Goal: Transaction & Acquisition: Download file/media

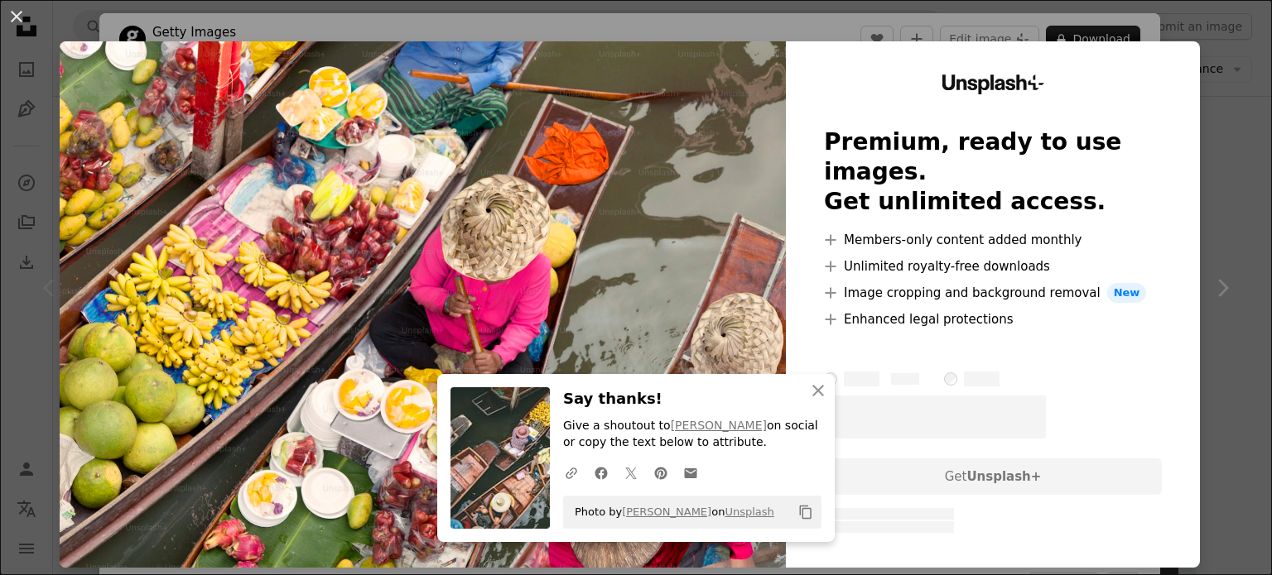
scroll to position [248, 0]
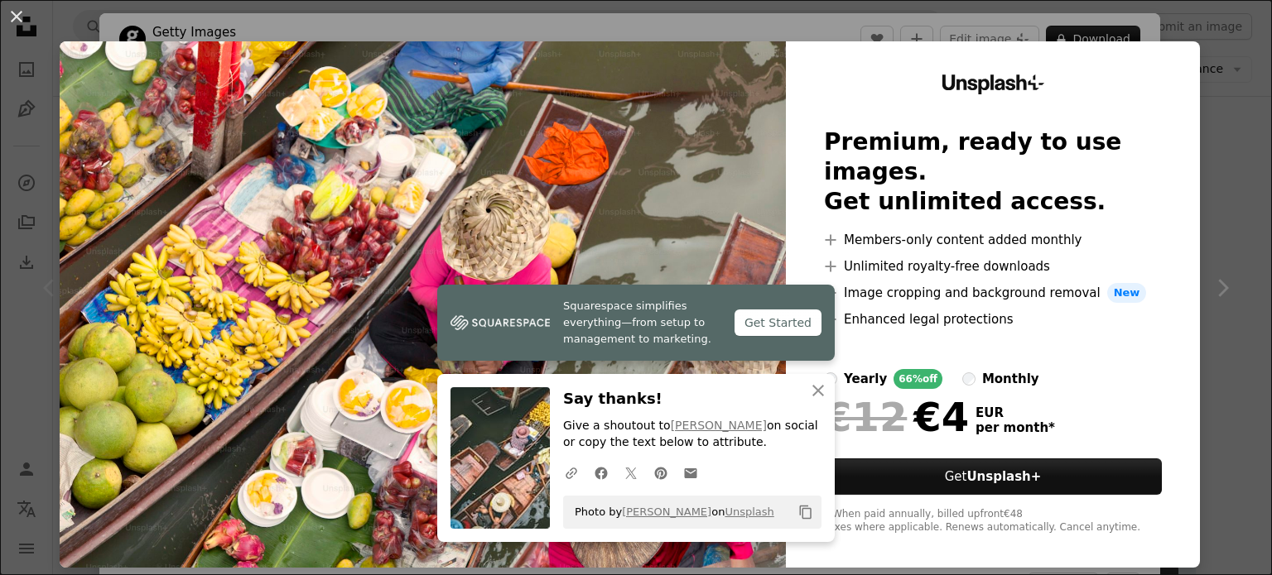
click at [1212, 177] on div "An X shape Squarespace simplifies everything—from setup to management to market…" at bounding box center [636, 287] width 1272 height 575
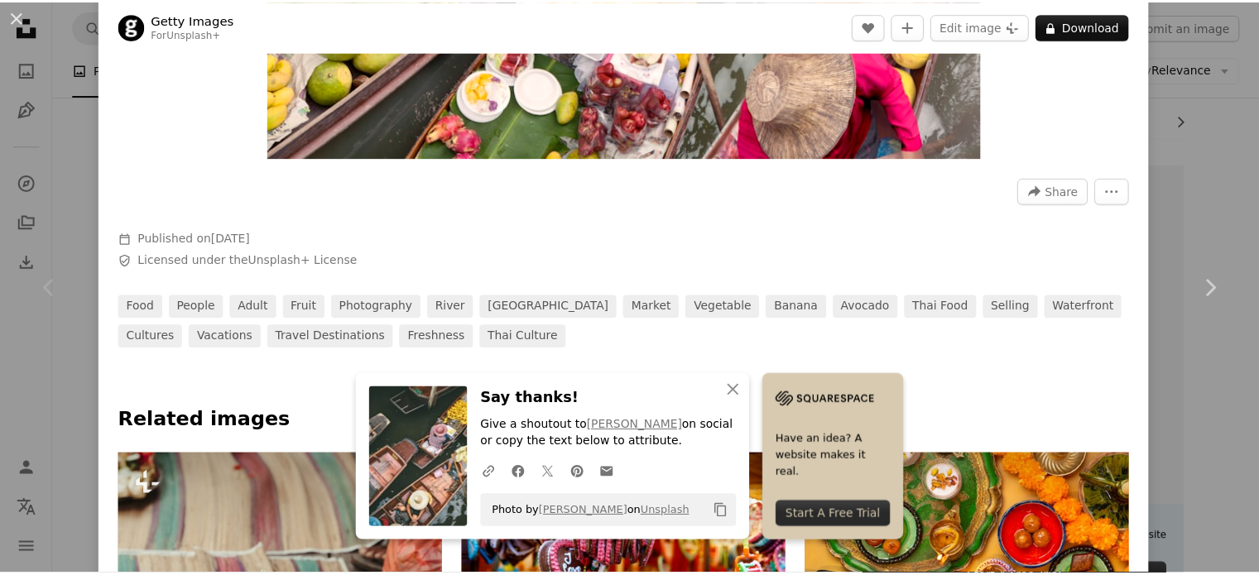
scroll to position [414, 0]
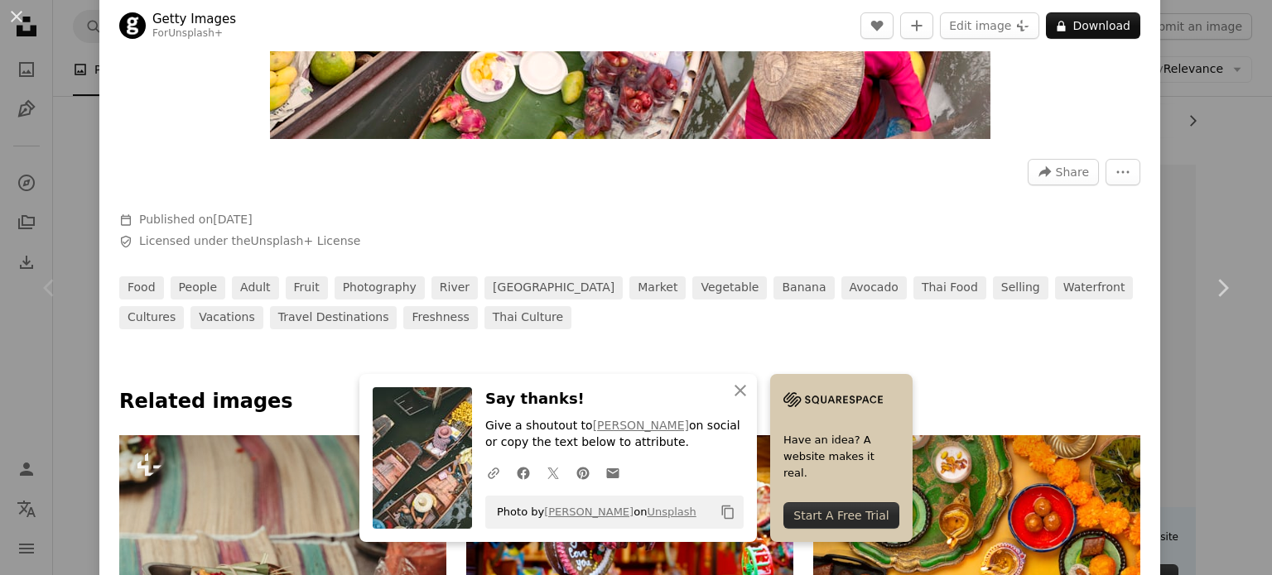
click at [1206, 191] on div "An X shape Chevron left Chevron right An X shape Close Say thanks! Give a shout…" at bounding box center [636, 287] width 1272 height 575
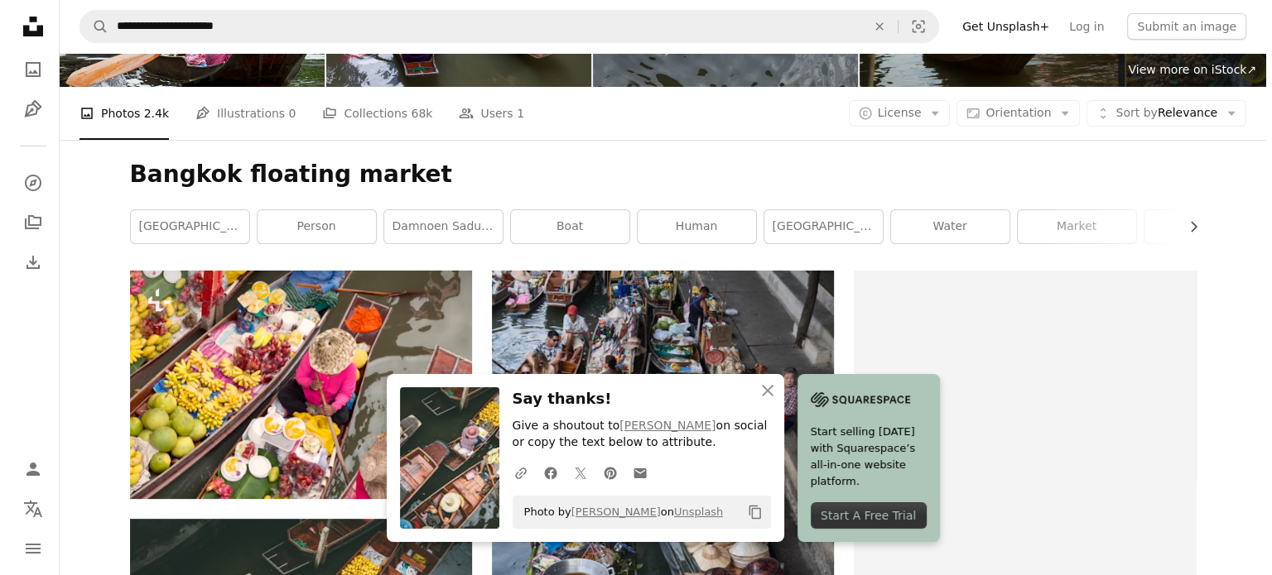
scroll to position [414, 0]
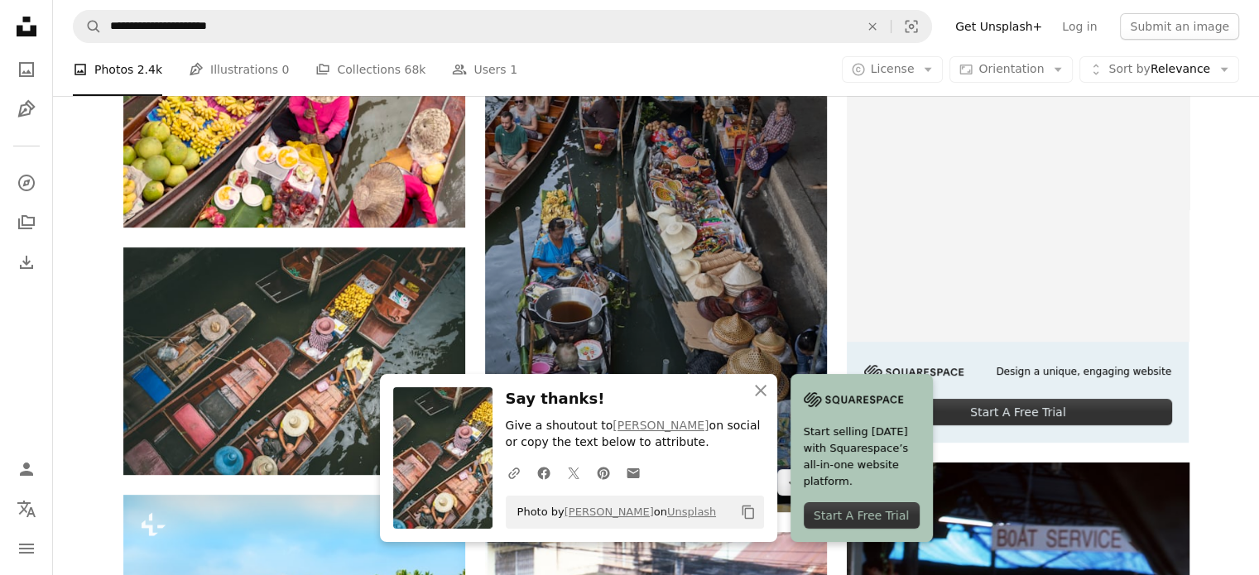
click at [720, 196] on img at bounding box center [656, 255] width 342 height 513
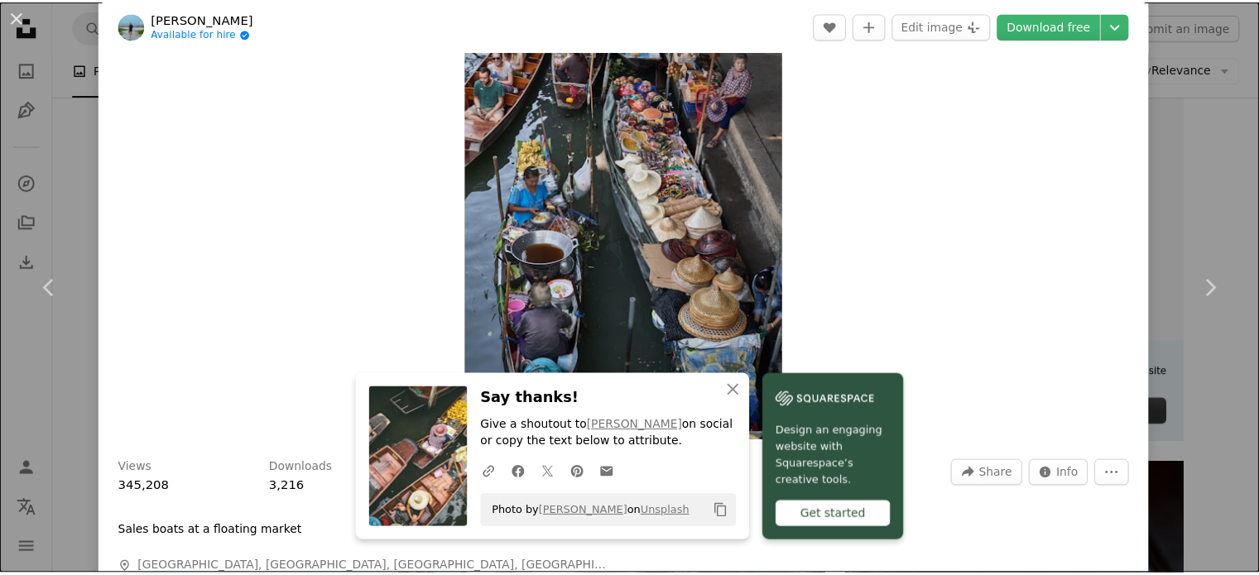
scroll to position [83, 0]
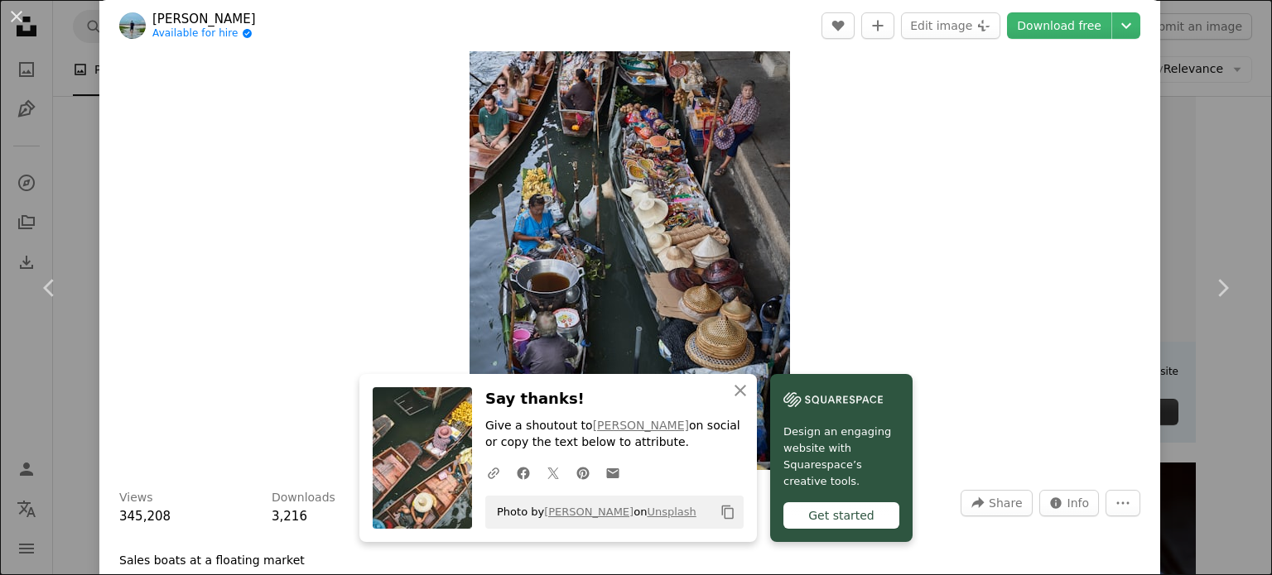
click at [1219, 125] on div "An X shape Chevron left Chevron right An X shape Close Say thanks! Give a shout…" at bounding box center [636, 287] width 1272 height 575
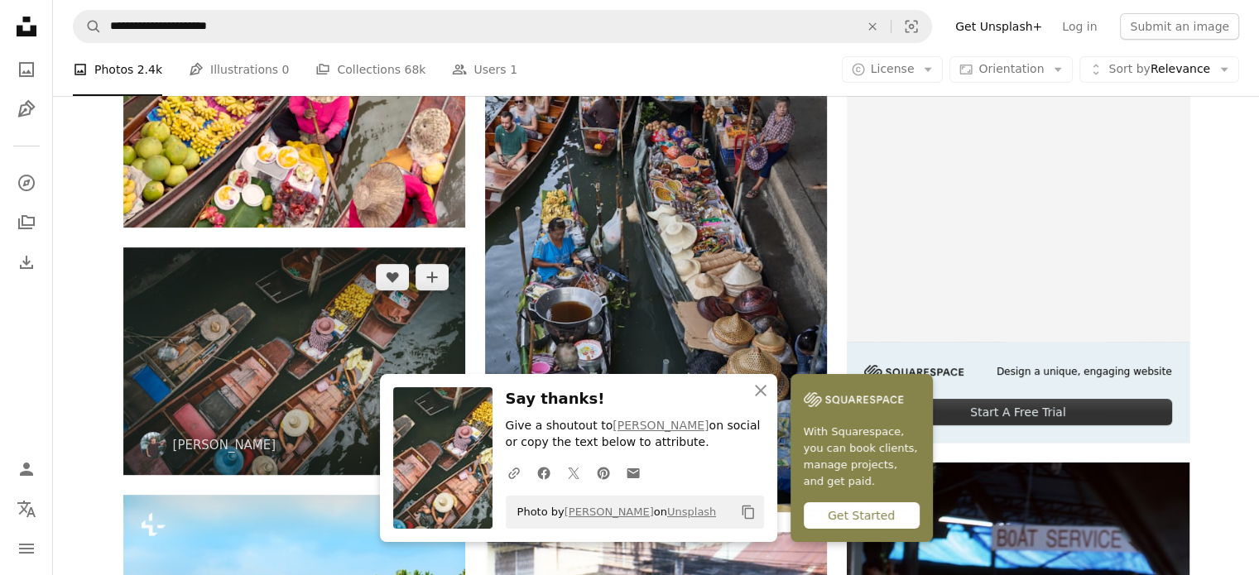
click at [318, 294] on img at bounding box center [294, 362] width 342 height 228
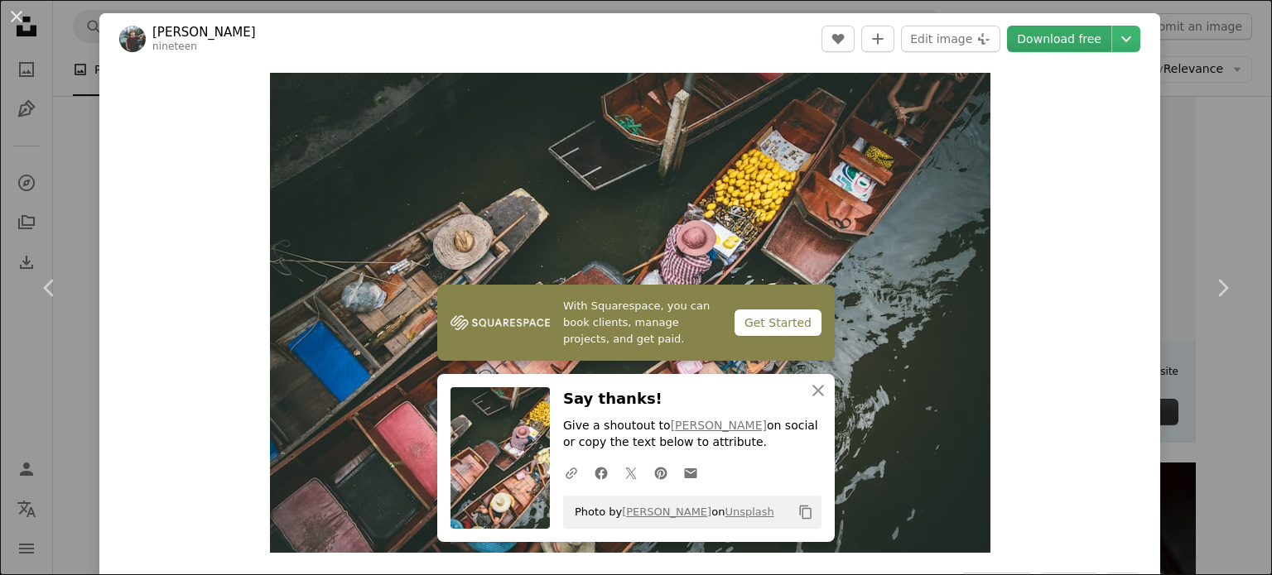
click at [1061, 46] on link "Download free" at bounding box center [1059, 39] width 104 height 26
click at [1212, 147] on div "An X shape Chevron left Chevron right With Squarespace, you can book clients, m…" at bounding box center [636, 287] width 1272 height 575
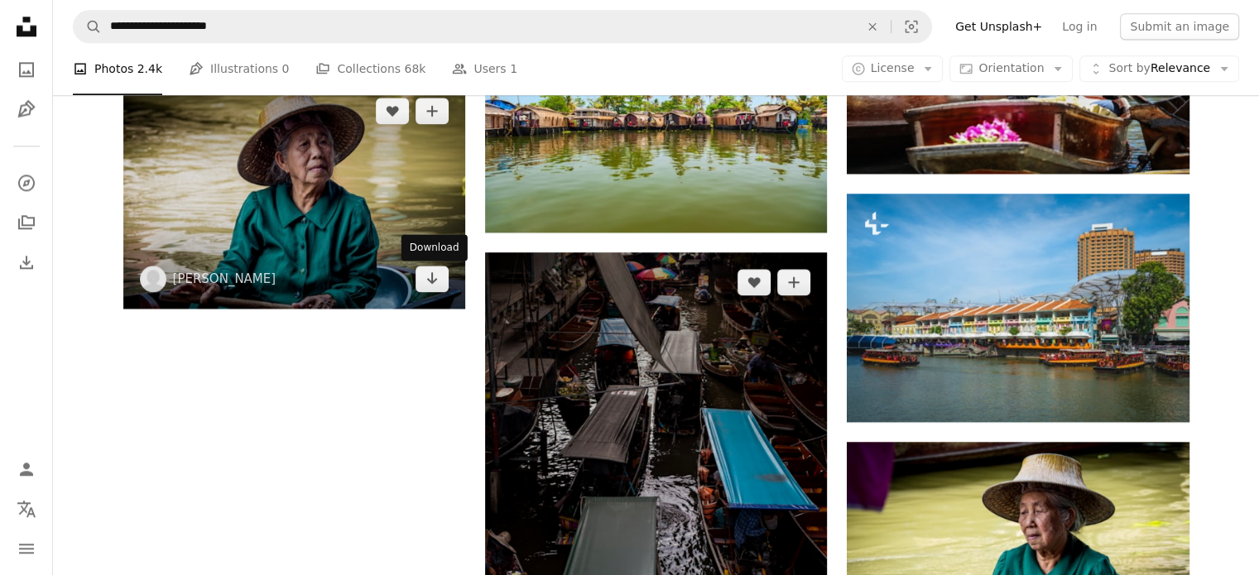
scroll to position [2070, 0]
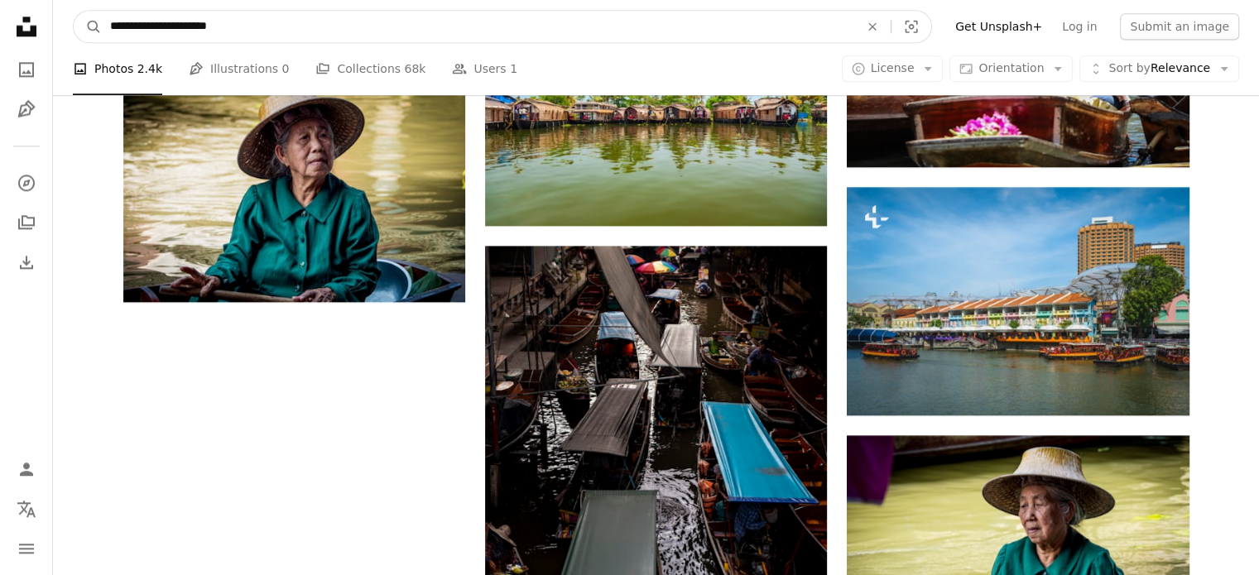
click at [246, 34] on input "**********" at bounding box center [478, 26] width 753 height 31
type input "*"
type input "**********"
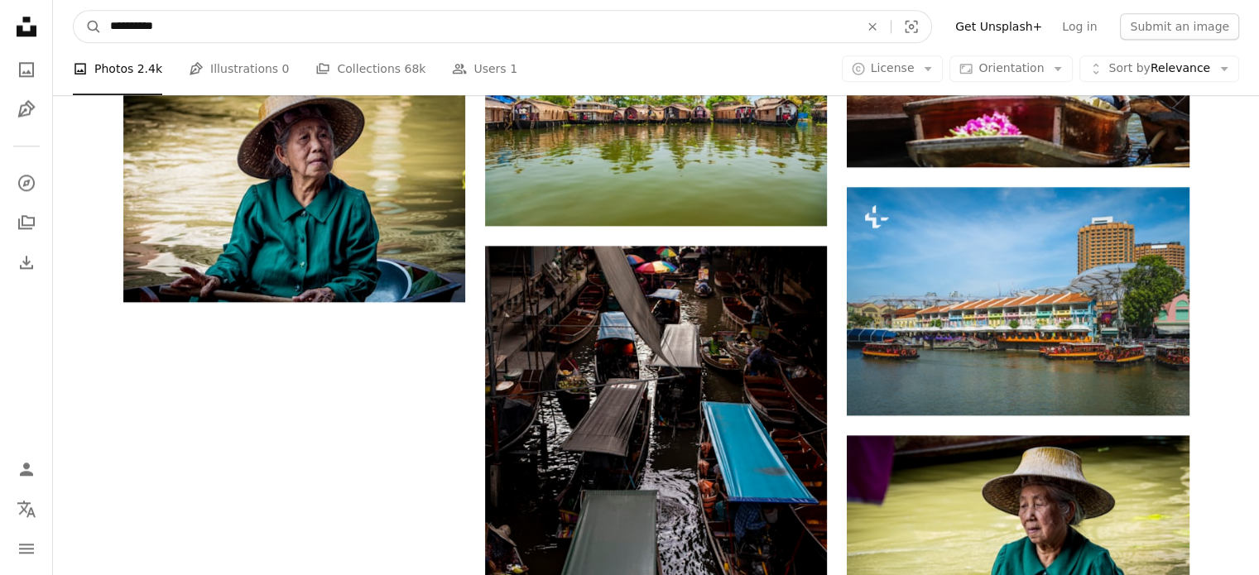
click at [74, 11] on button "A magnifying glass" at bounding box center [88, 26] width 28 height 31
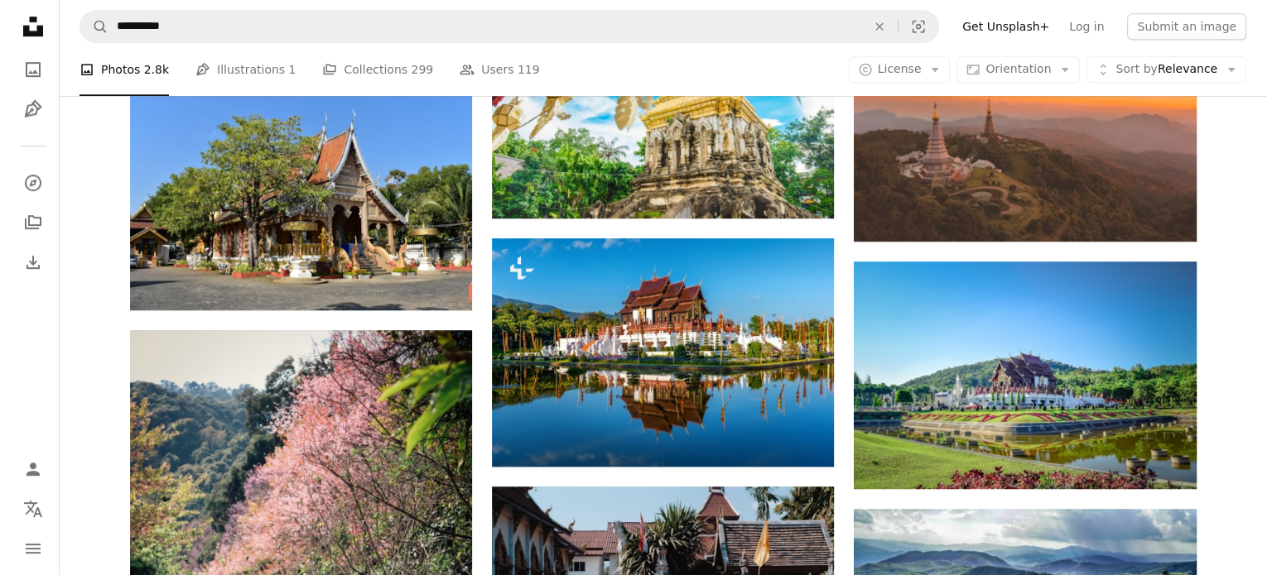
scroll to position [1076, 0]
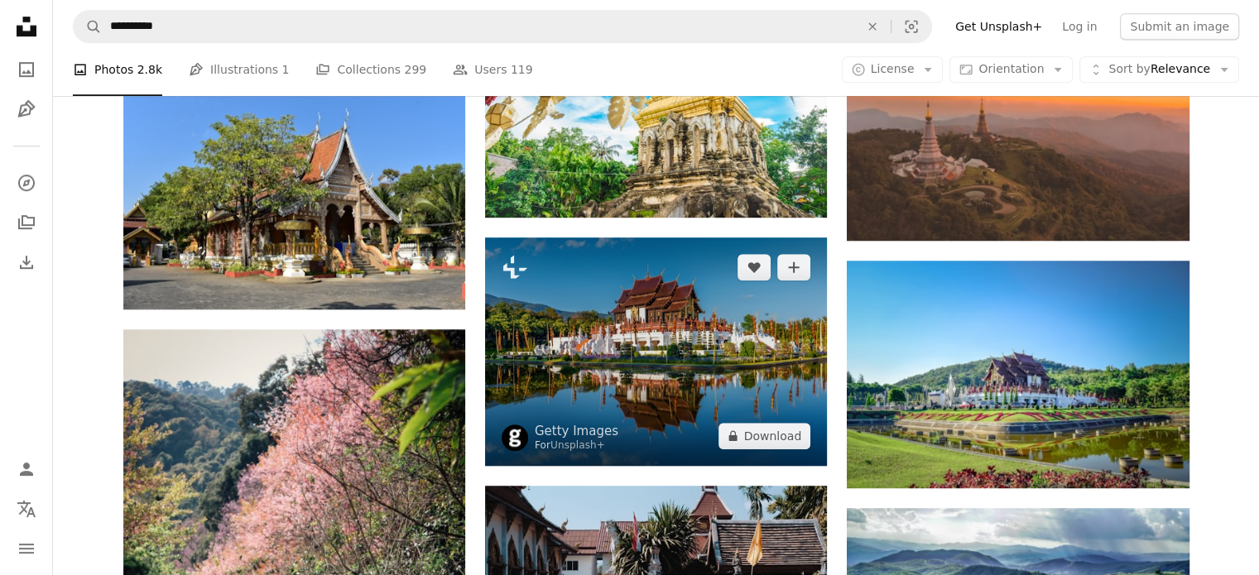
click at [635, 315] on img at bounding box center [656, 352] width 342 height 228
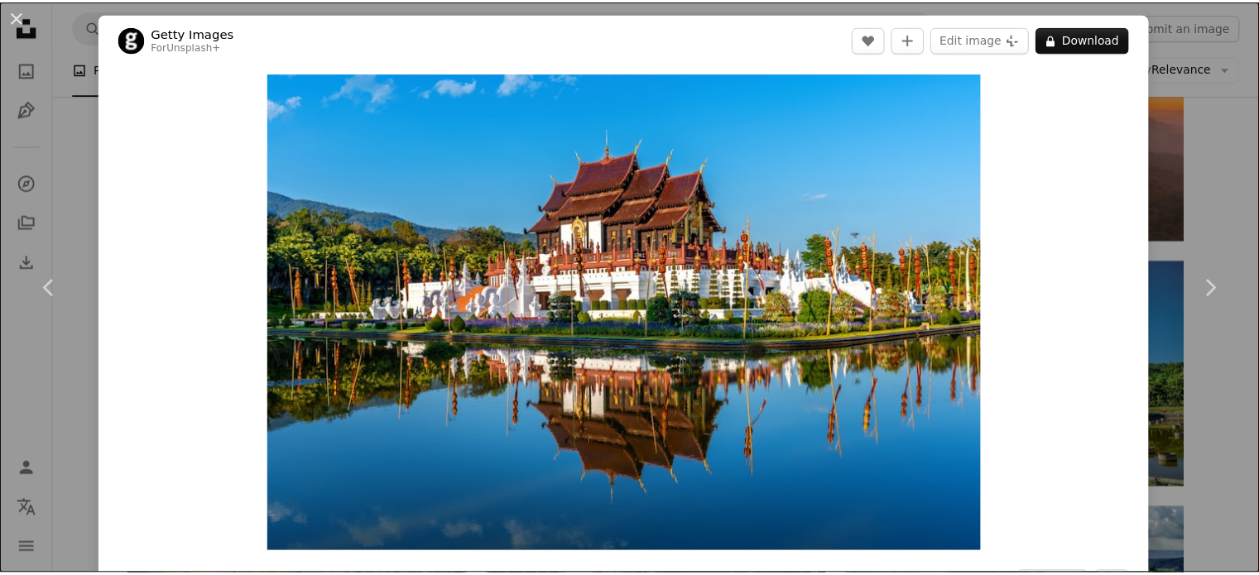
scroll to position [166, 0]
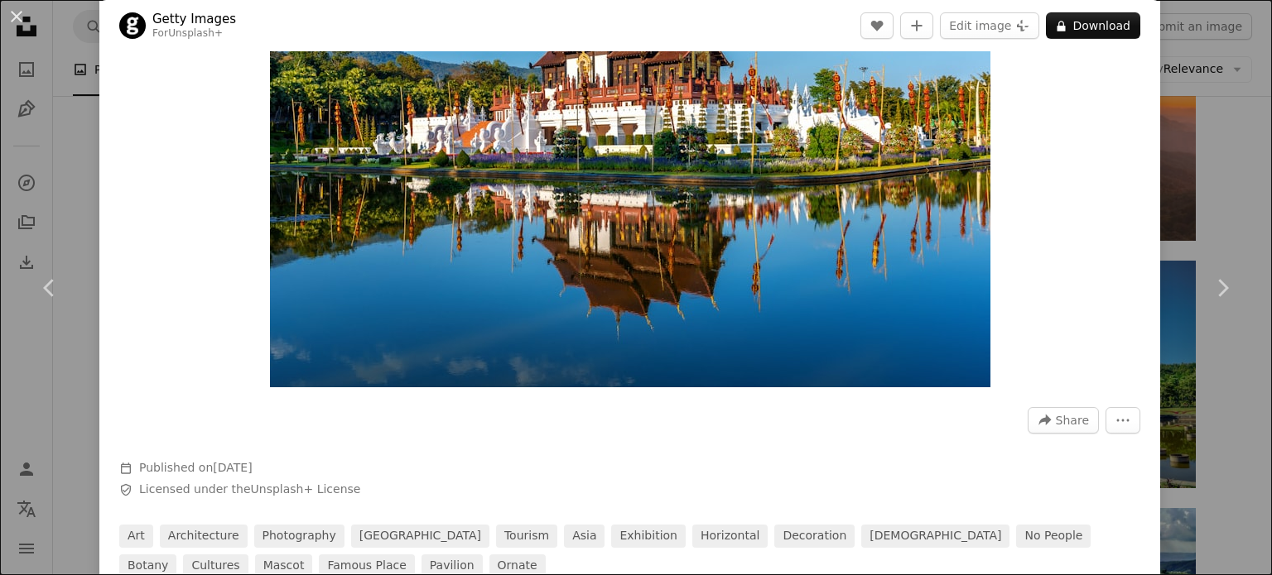
click at [1196, 161] on div "An X shape Chevron left Chevron right Getty Images For Unsplash+ A heart A plus…" at bounding box center [636, 287] width 1272 height 575
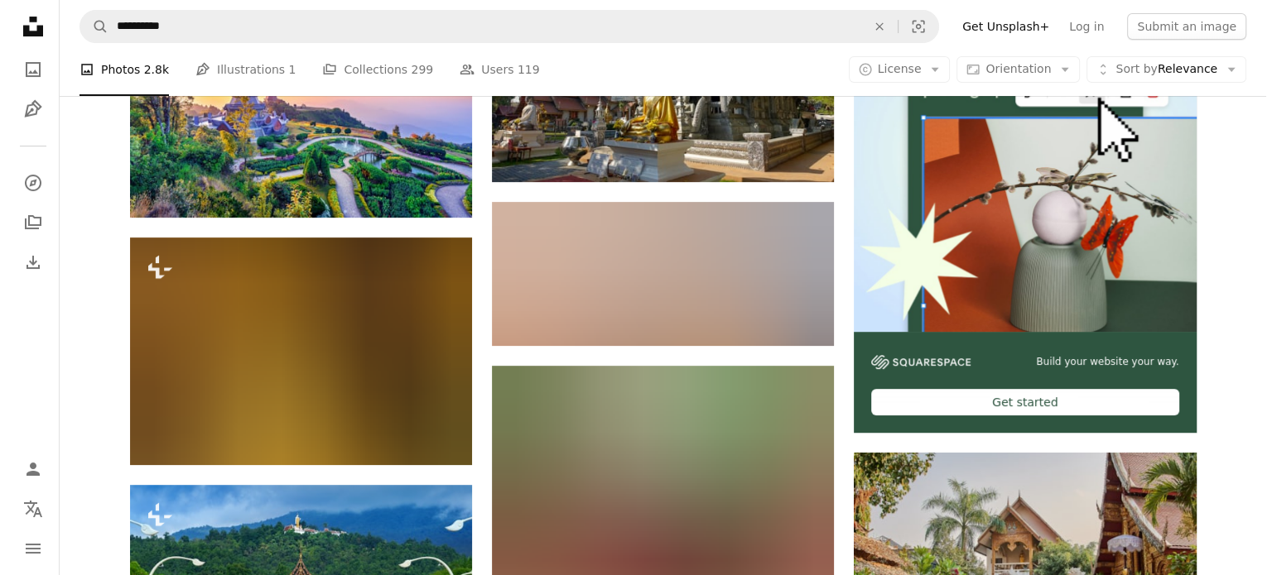
scroll to position [331, 0]
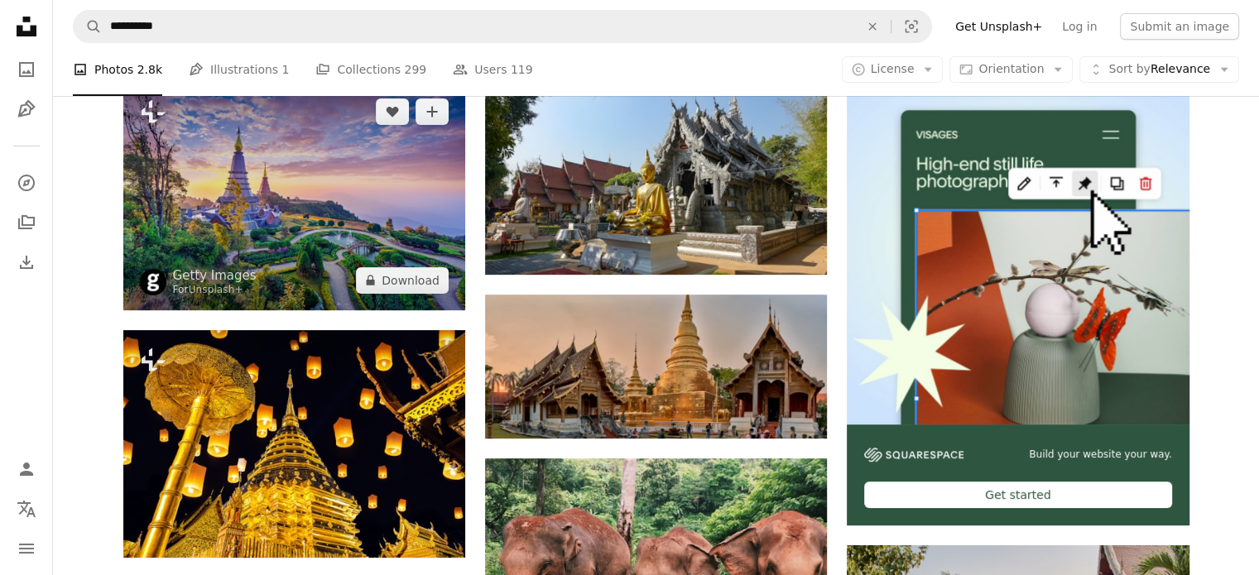
click at [219, 193] on img at bounding box center [294, 196] width 342 height 228
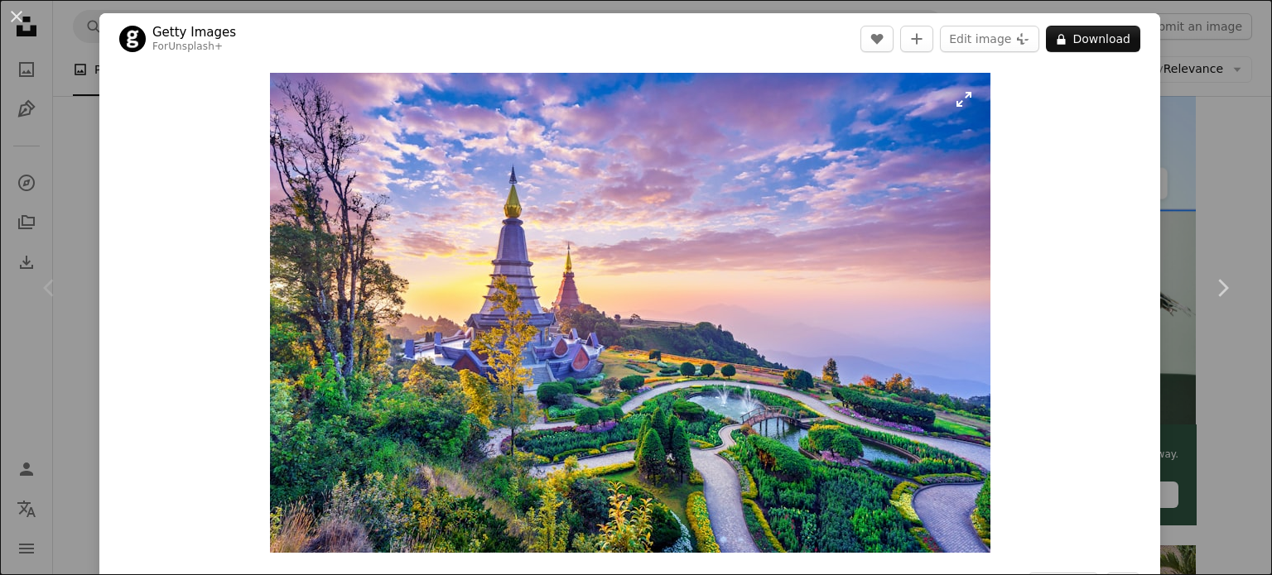
scroll to position [166, 0]
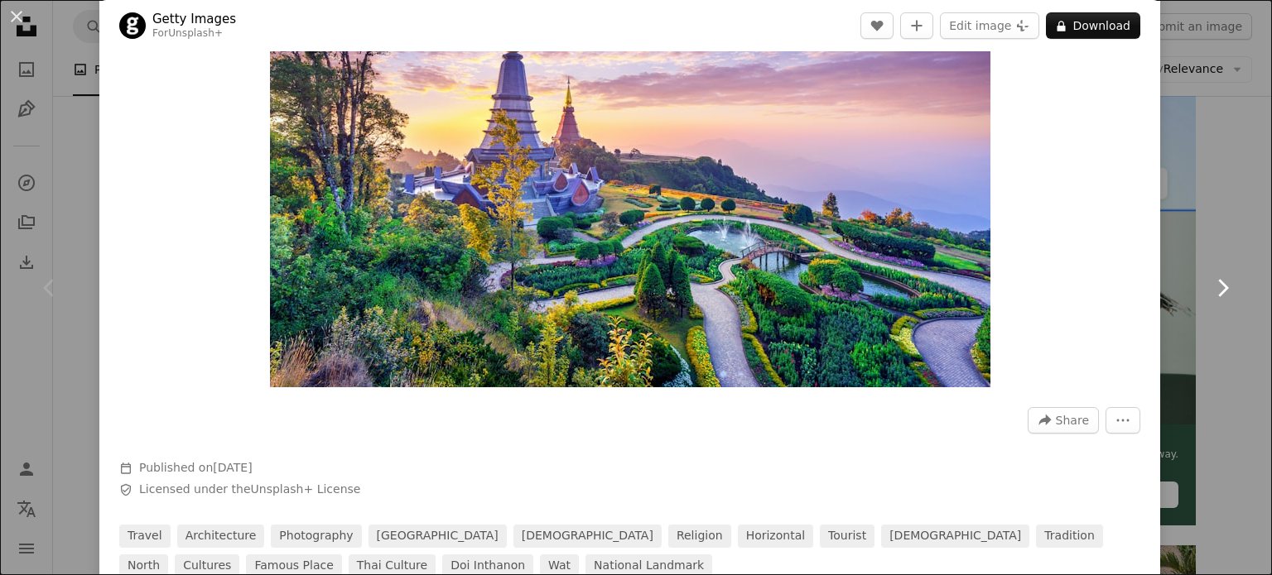
click at [1188, 209] on link "Chevron right" at bounding box center [1221, 288] width 99 height 159
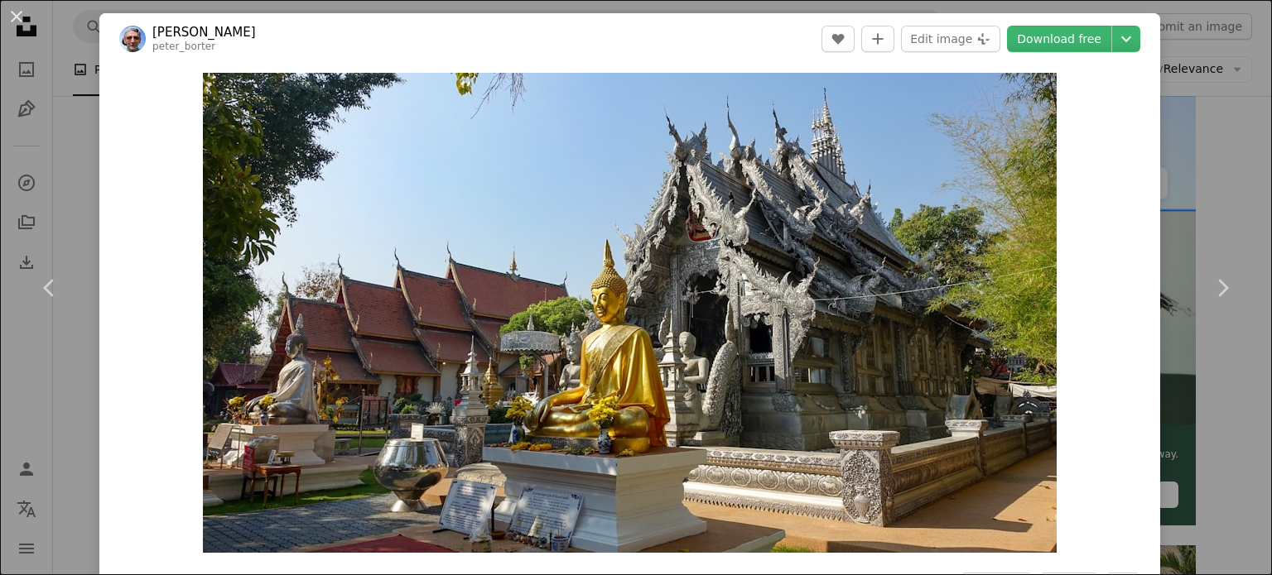
click at [1185, 164] on div "An X shape Chevron left Chevron right [PERSON_NAME] peter_borter A heart A plus…" at bounding box center [636, 287] width 1272 height 575
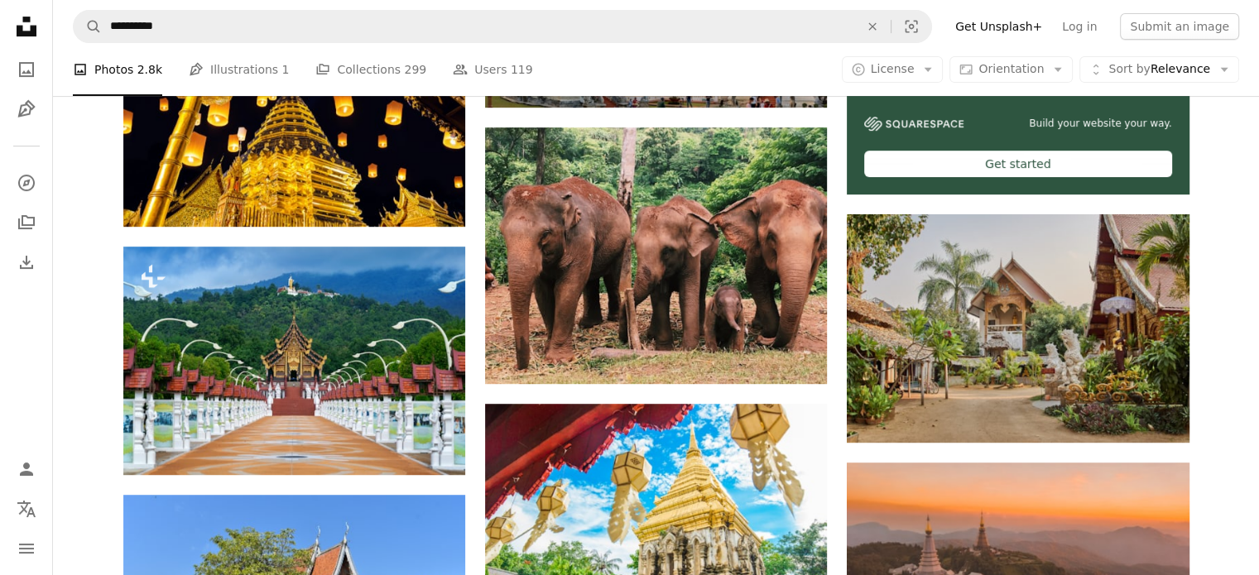
scroll to position [994, 0]
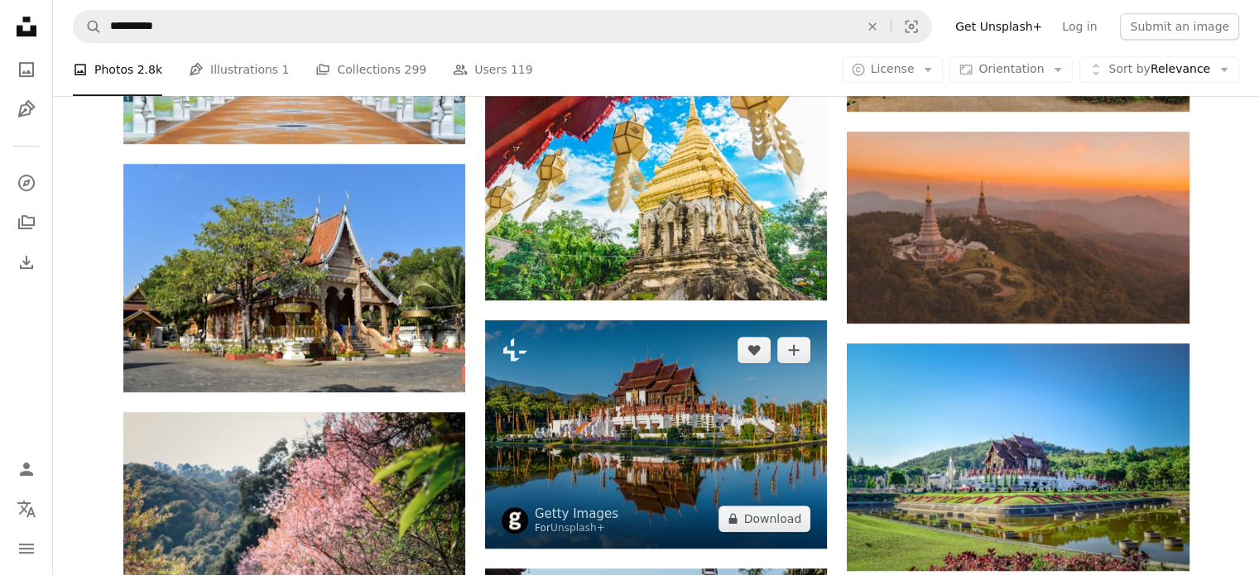
click at [623, 403] on img at bounding box center [656, 434] width 342 height 228
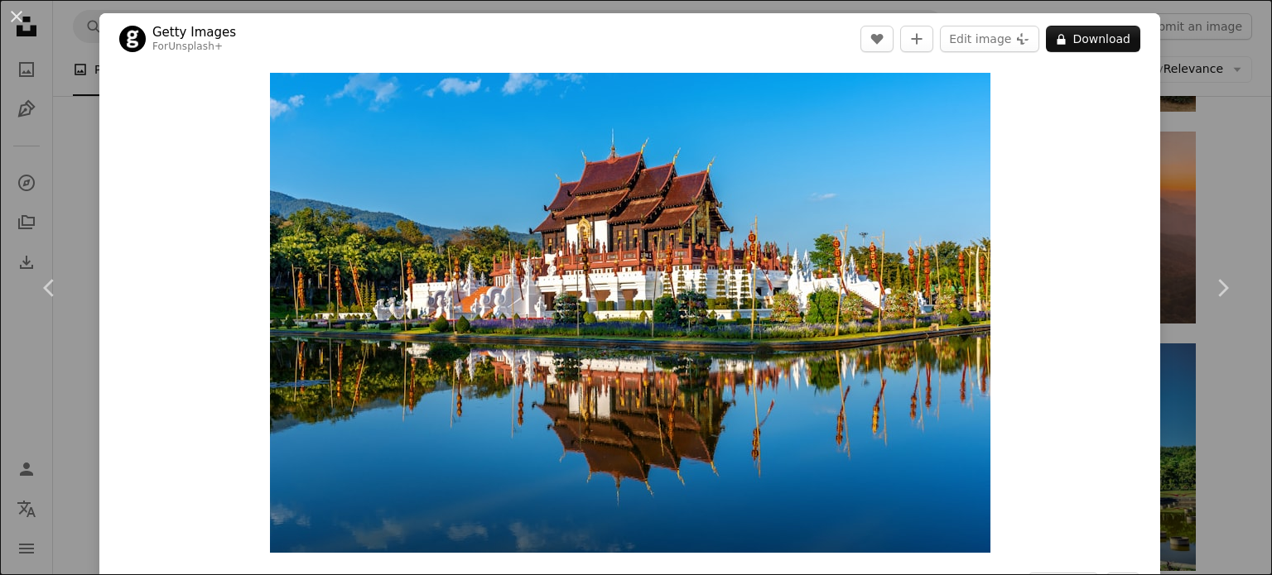
click at [1207, 185] on div "An X shape Chevron left Chevron right Getty Images For Unsplash+ A heart A plus…" at bounding box center [636, 287] width 1272 height 575
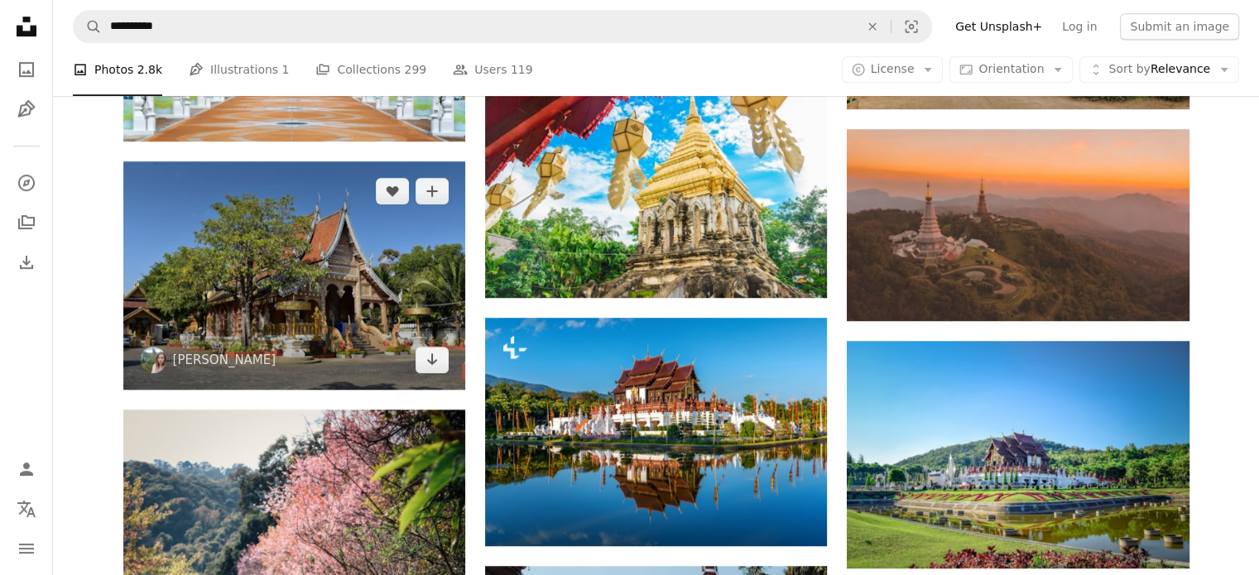
scroll to position [1076, 0]
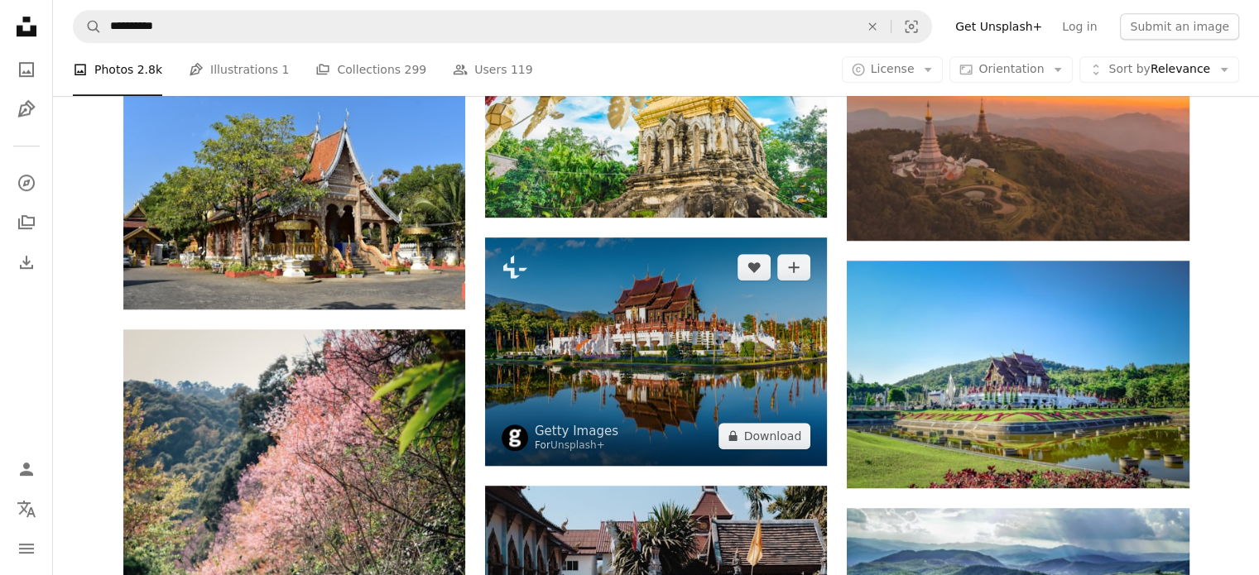
click at [604, 337] on img at bounding box center [656, 352] width 342 height 228
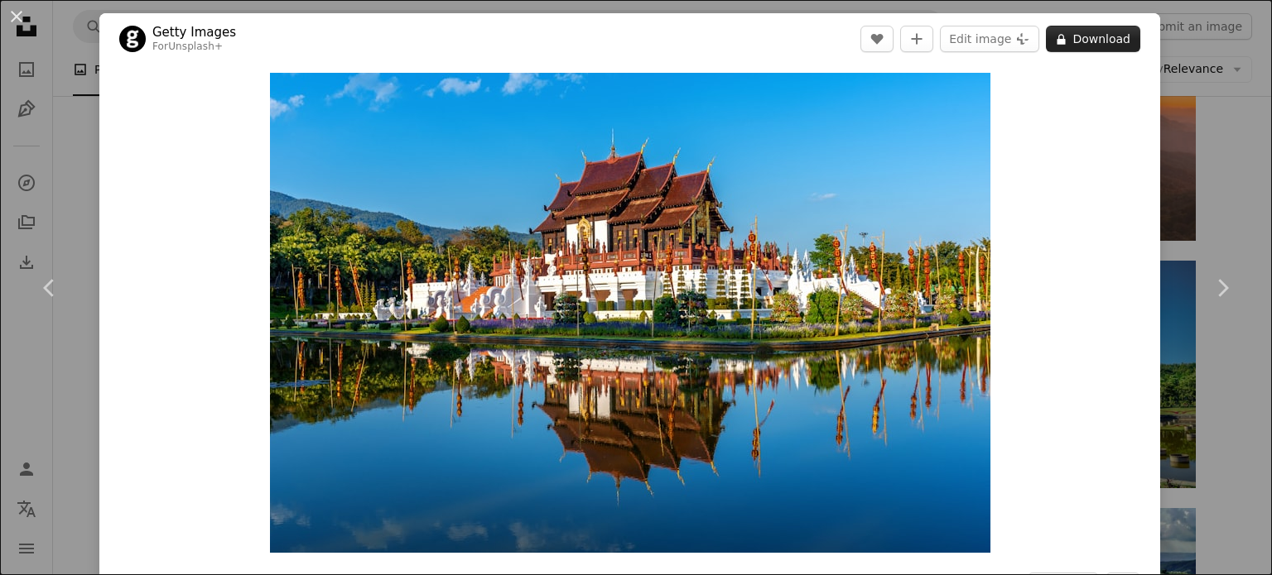
click at [1046, 39] on button "A lock Download" at bounding box center [1093, 39] width 94 height 26
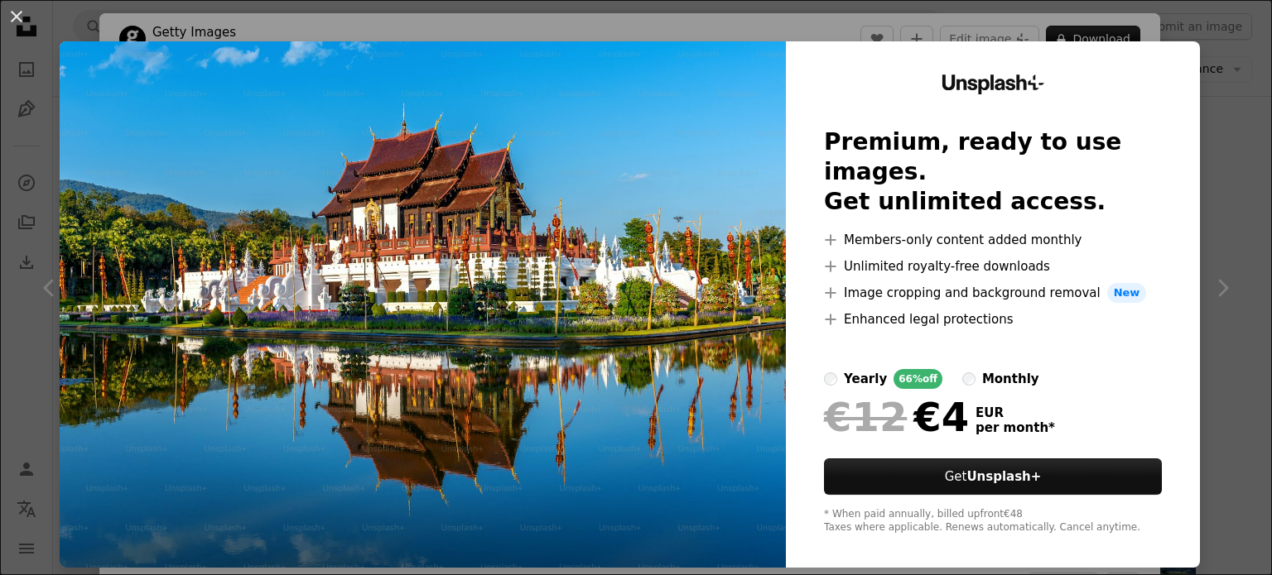
click at [1207, 115] on div "An X shape Unsplash+ Premium, ready to use images. Get unlimited access. A plus…" at bounding box center [636, 287] width 1272 height 575
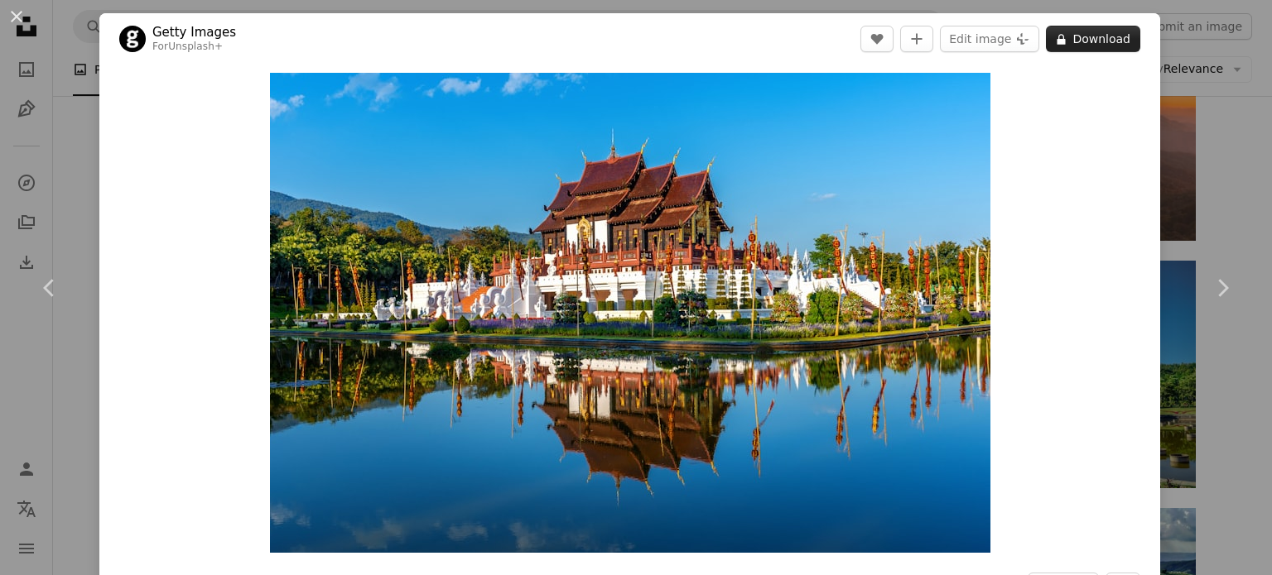
click at [1112, 41] on button "A lock Download" at bounding box center [1093, 39] width 94 height 26
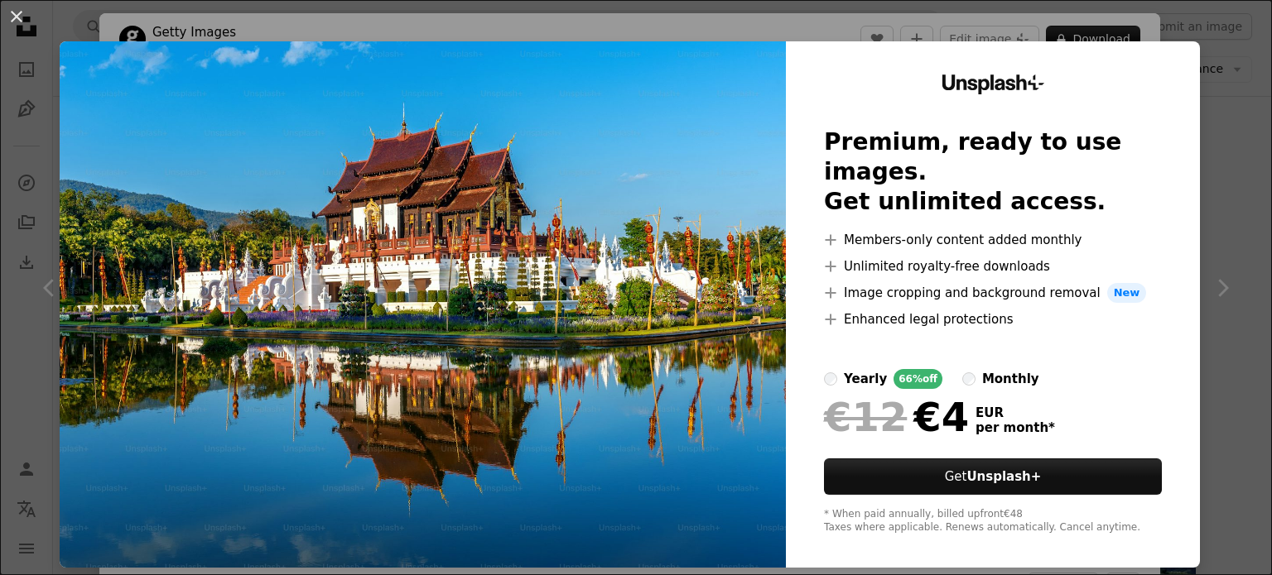
click at [1240, 157] on div "An X shape Unsplash+ Premium, ready to use images. Get unlimited access. A plus…" at bounding box center [636, 287] width 1272 height 575
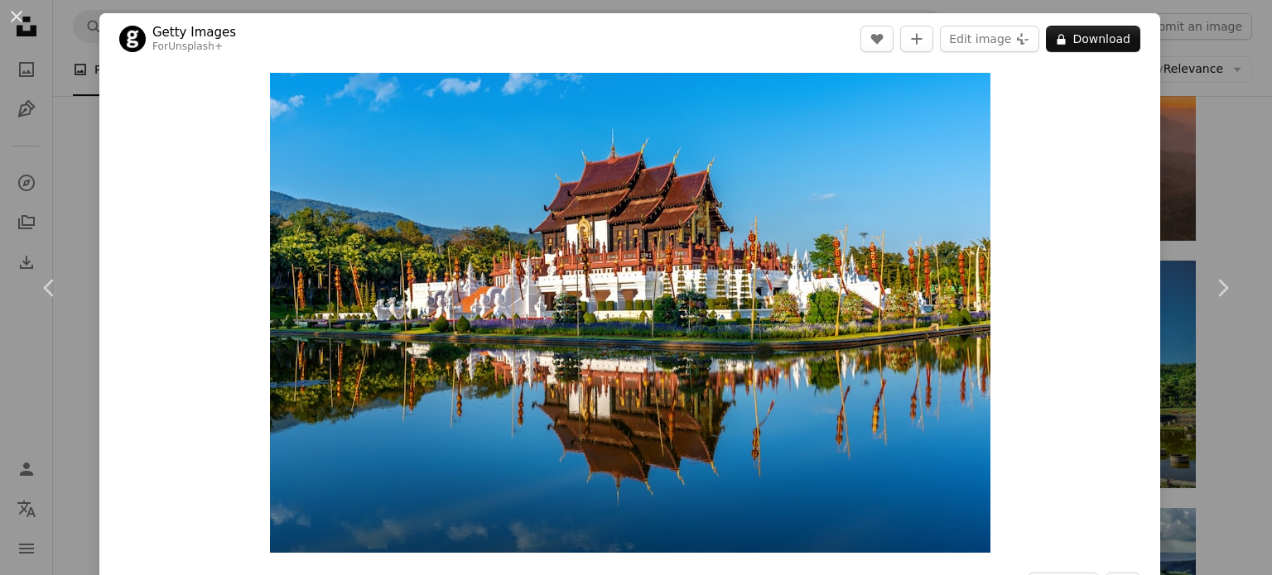
click at [1225, 185] on div "An X shape Chevron left Chevron right Getty Images For Unsplash+ A heart A plus…" at bounding box center [636, 287] width 1272 height 575
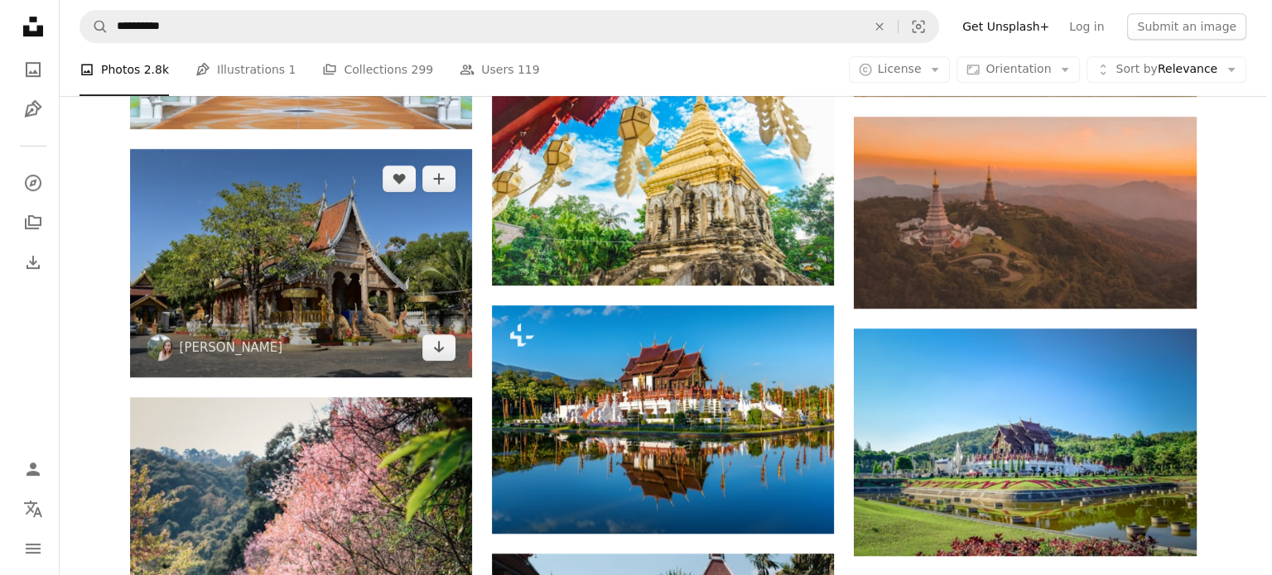
scroll to position [911, 0]
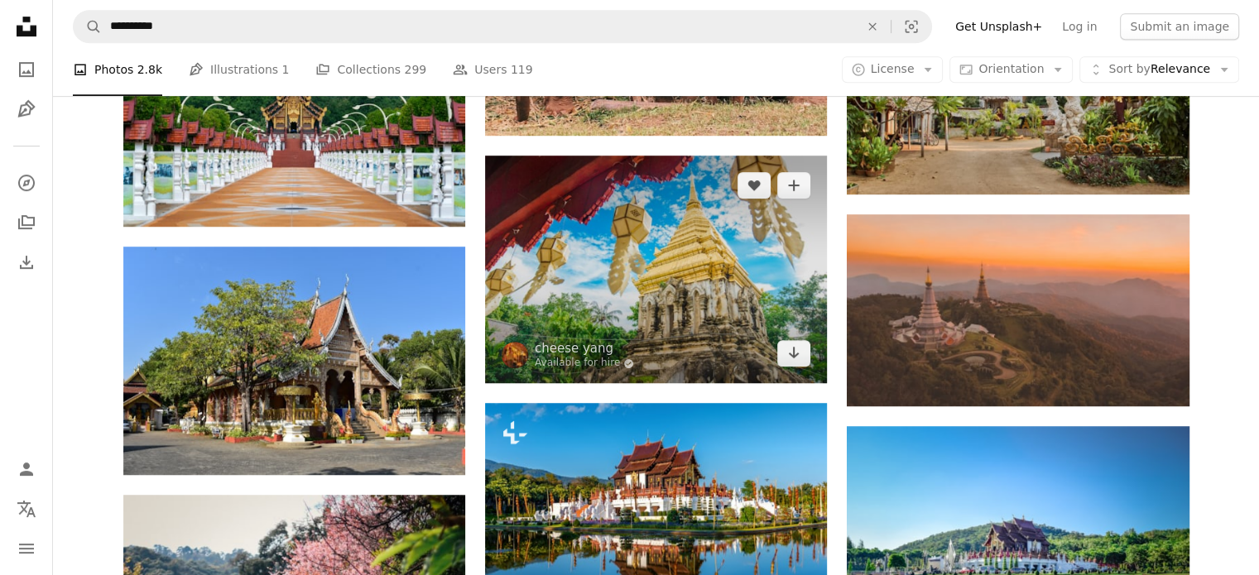
click at [628, 260] on img at bounding box center [656, 270] width 342 height 228
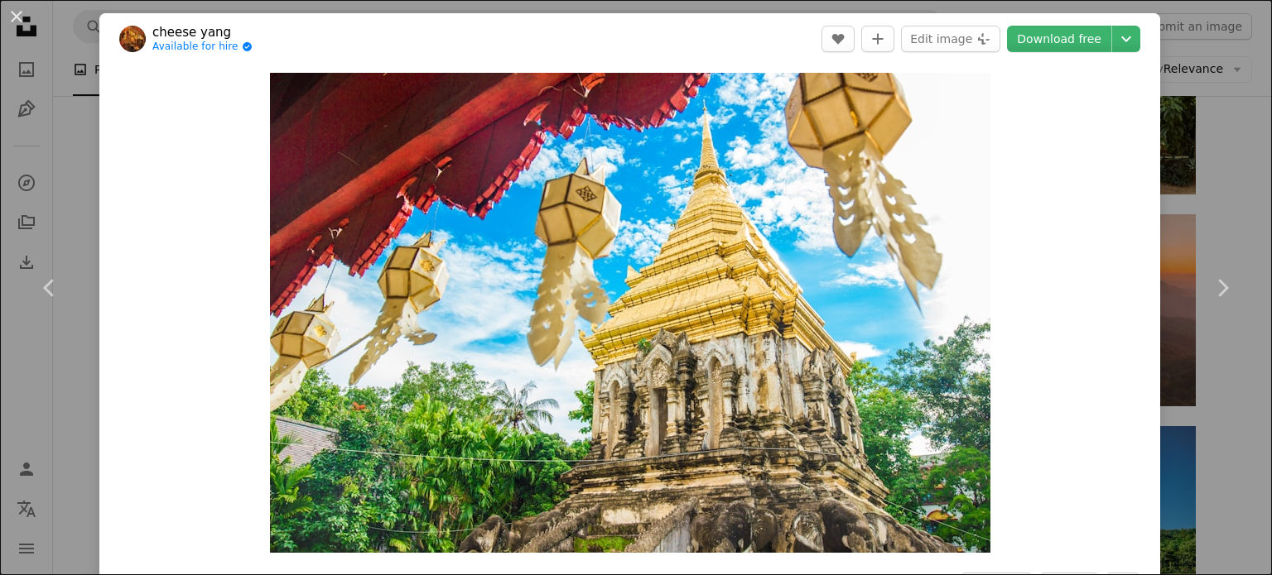
scroll to position [166, 0]
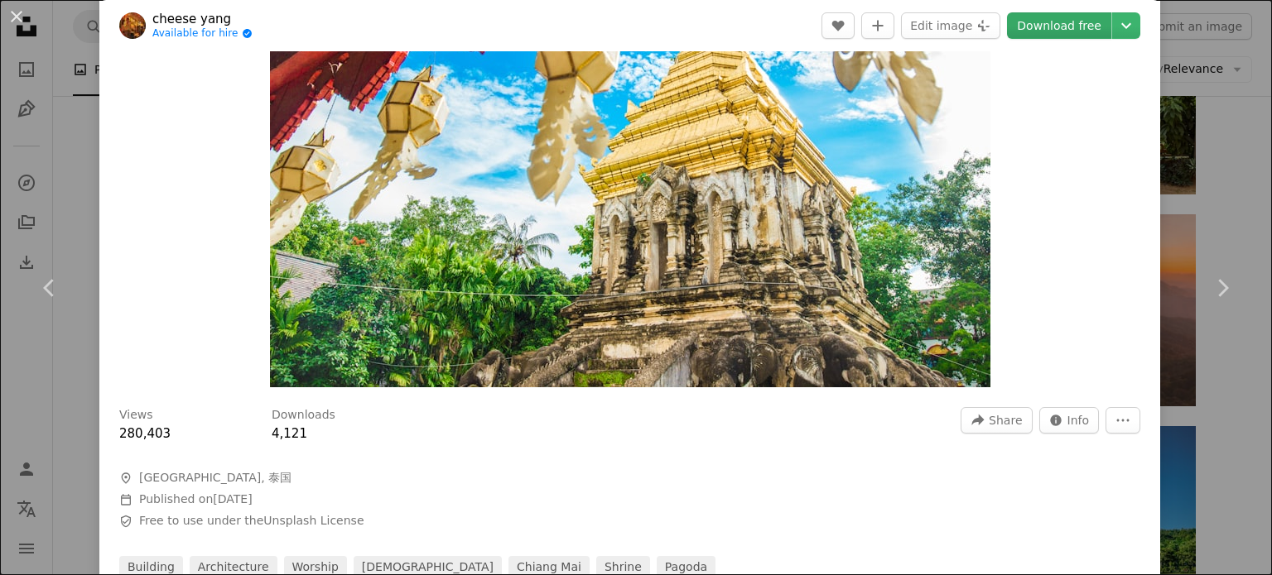
click at [1031, 34] on link "Download free" at bounding box center [1059, 25] width 104 height 26
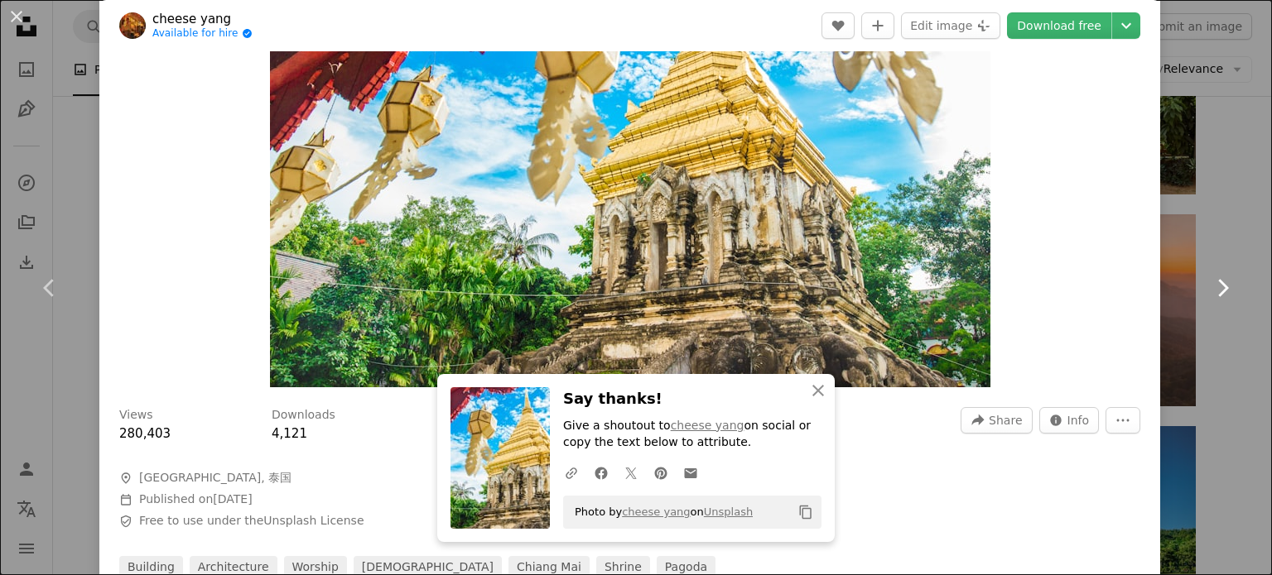
click at [1188, 213] on link "Chevron right" at bounding box center [1221, 288] width 99 height 159
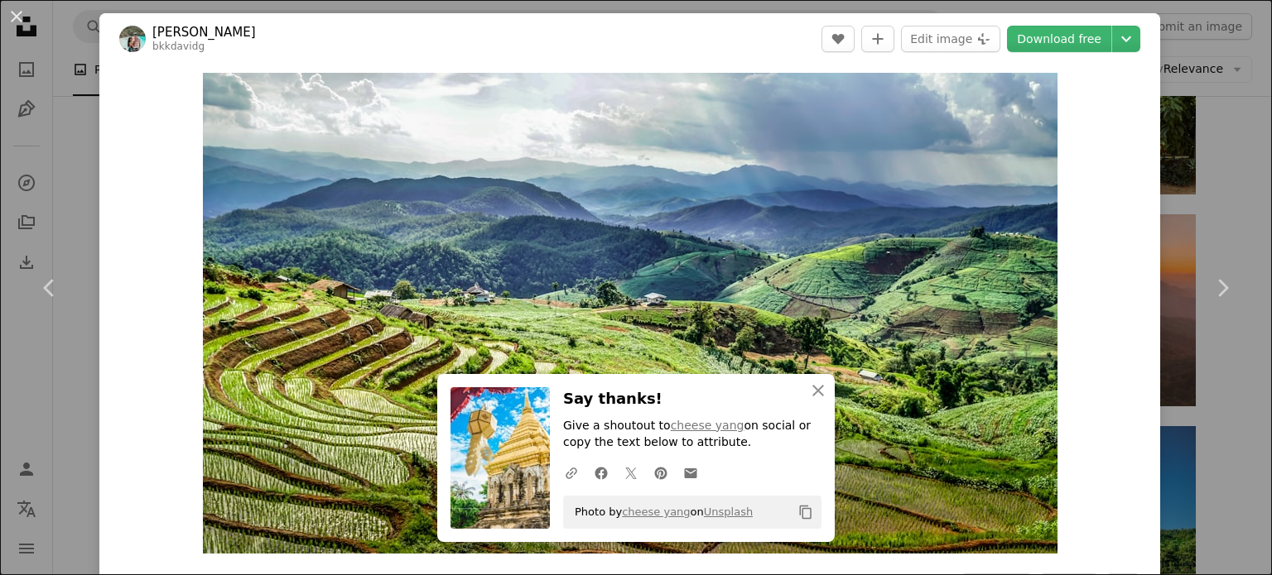
click at [1235, 200] on div "An X shape Chevron left Chevron right An X shape Close Say thanks! Give a shout…" at bounding box center [636, 287] width 1272 height 575
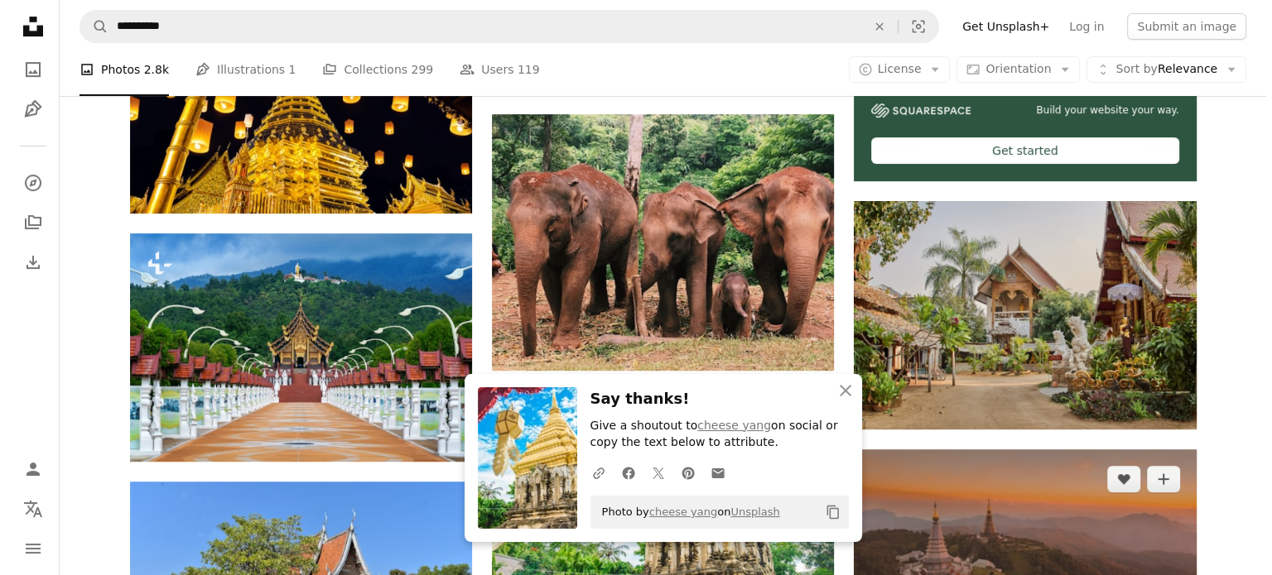
scroll to position [662, 0]
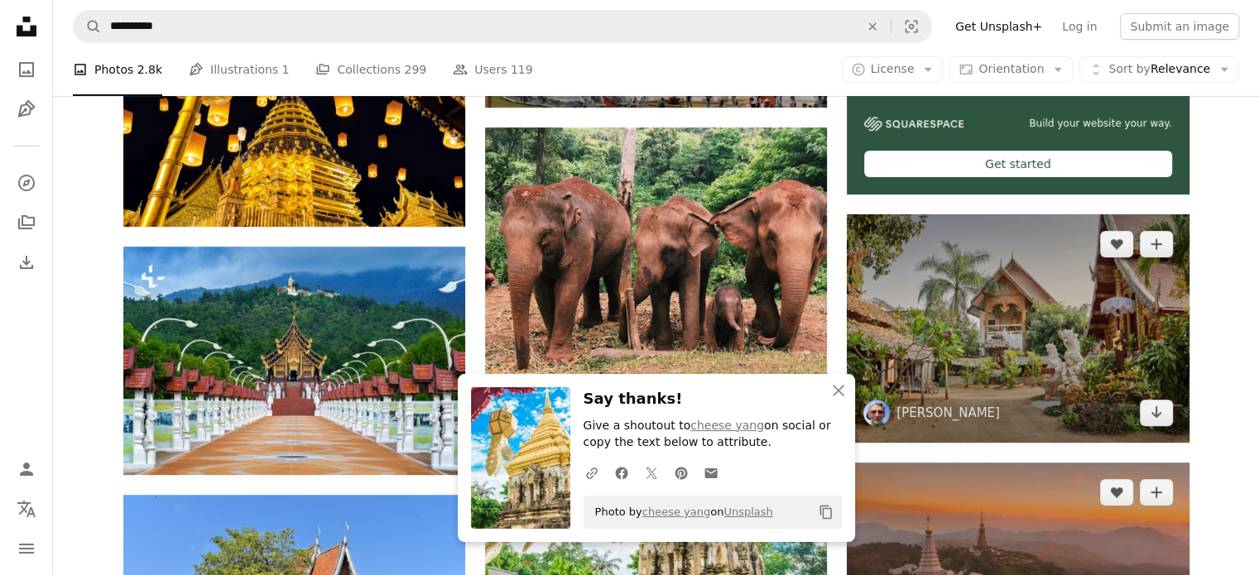
click at [1050, 263] on img at bounding box center [1018, 328] width 342 height 228
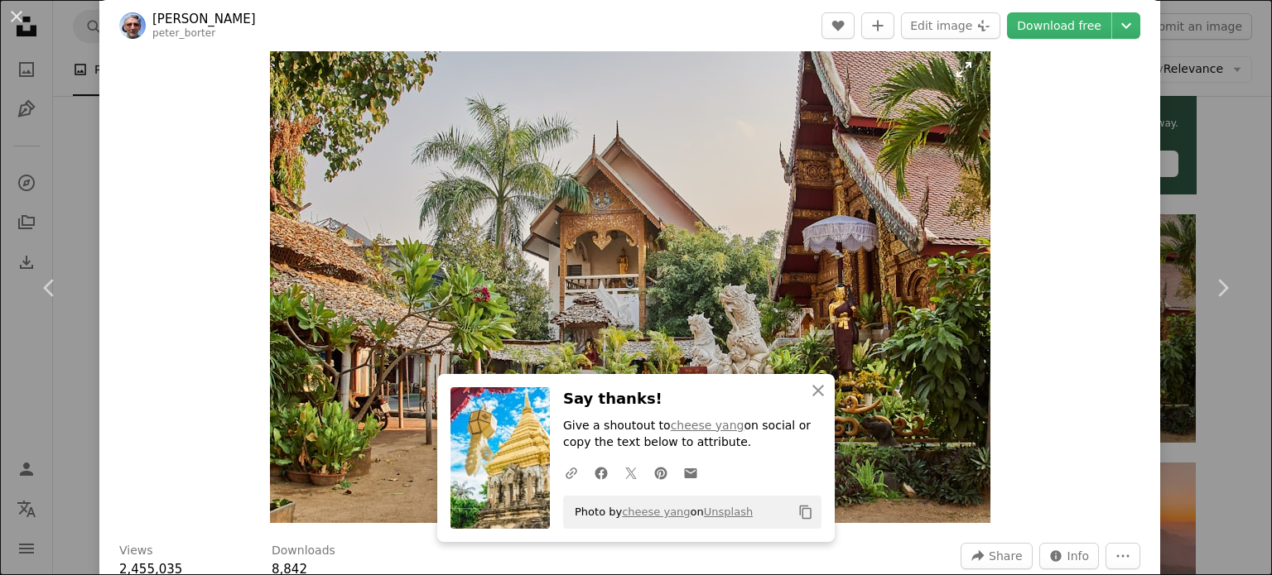
scroll to position [83, 0]
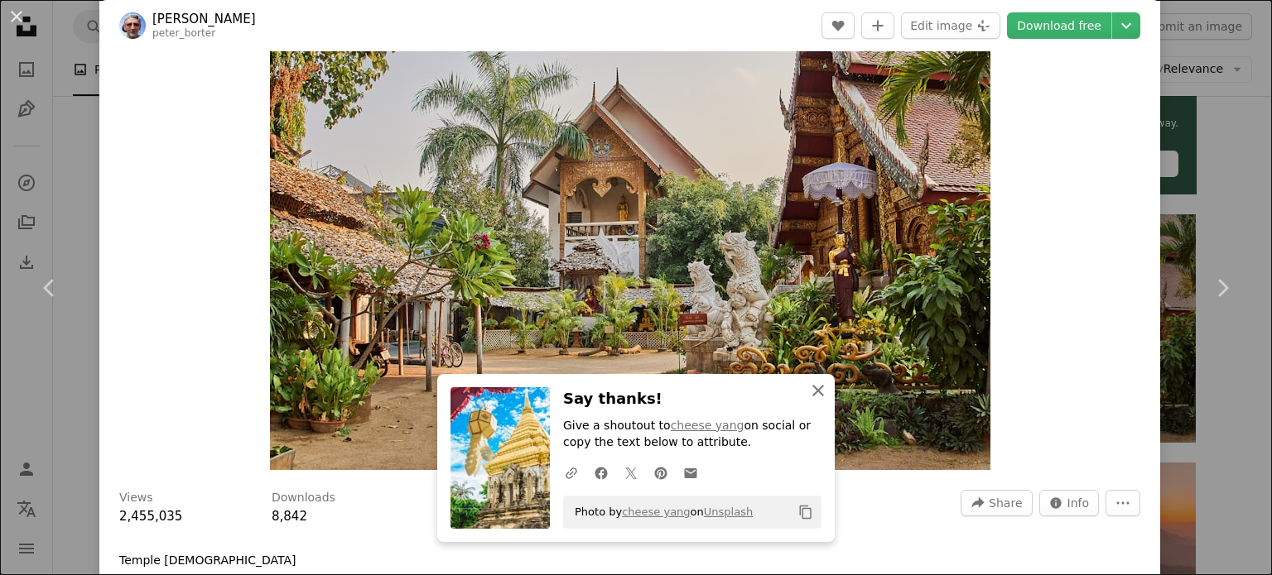
click at [812, 391] on icon "button" at bounding box center [818, 391] width 12 height 12
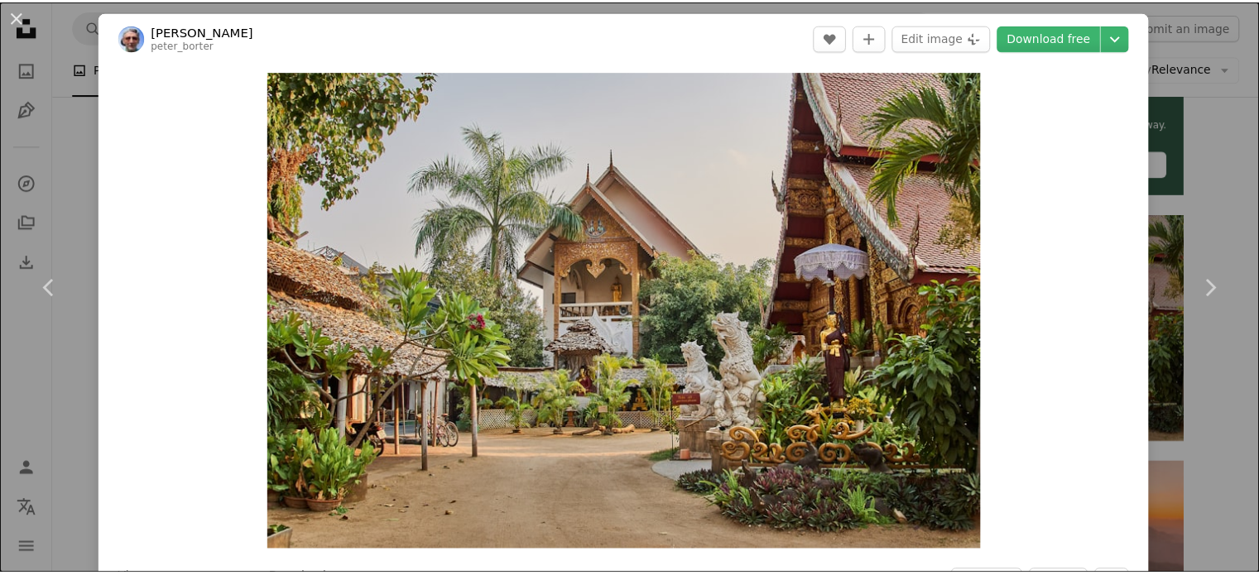
scroll to position [0, 0]
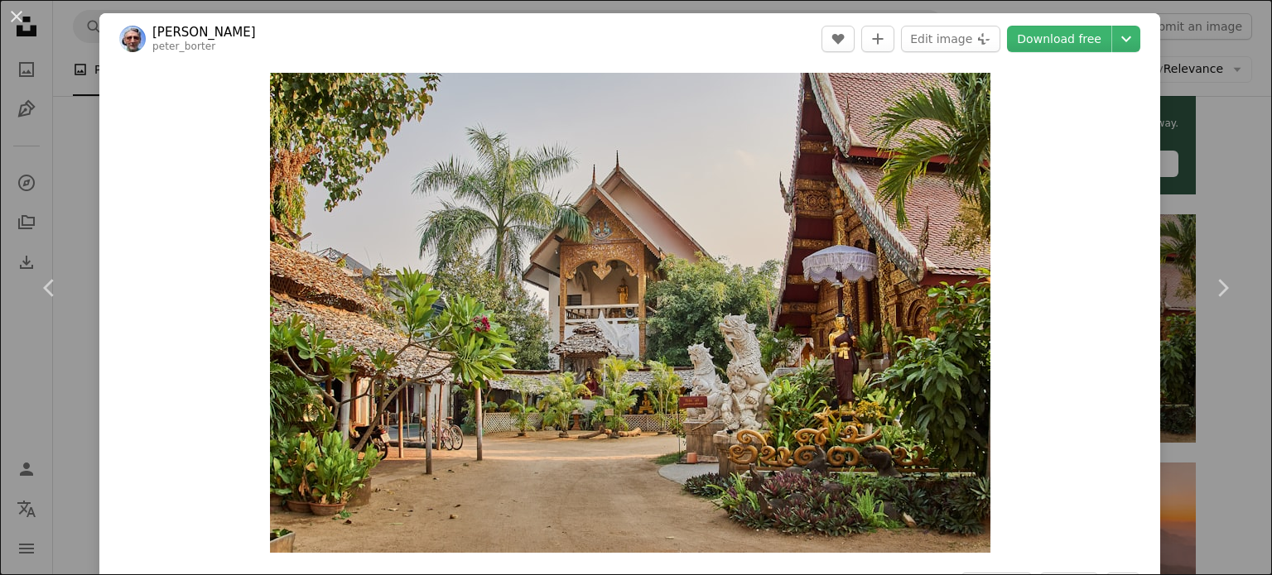
click at [1206, 198] on div "An X shape Chevron left Chevron right [PERSON_NAME] peter_borter A heart A plus…" at bounding box center [636, 287] width 1272 height 575
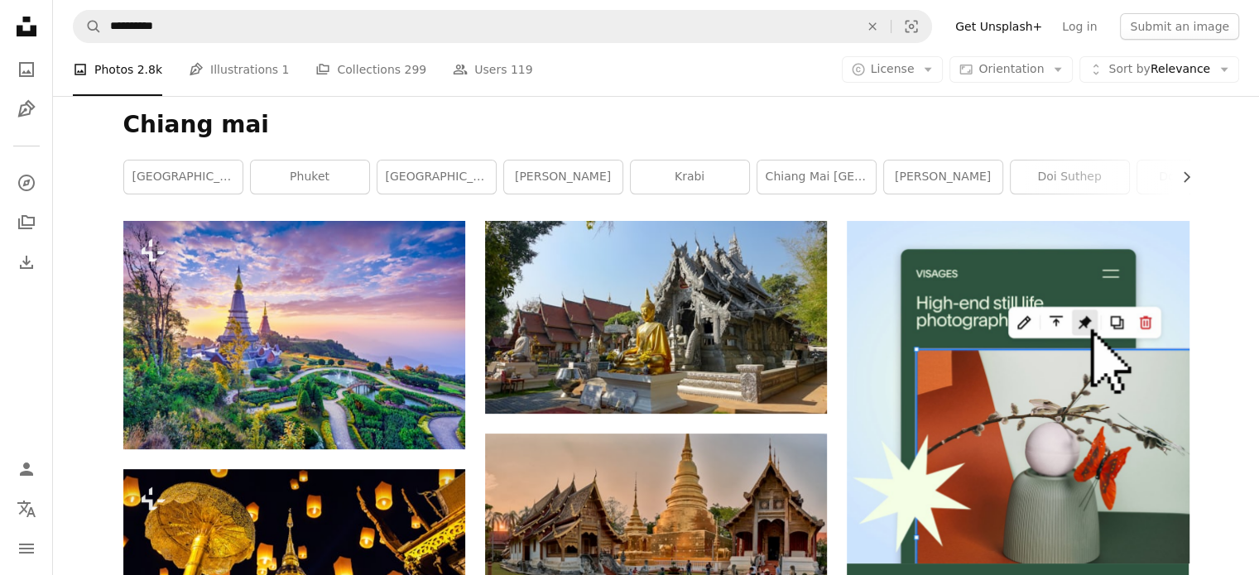
scroll to position [166, 0]
